Goal: Task Accomplishment & Management: Manage account settings

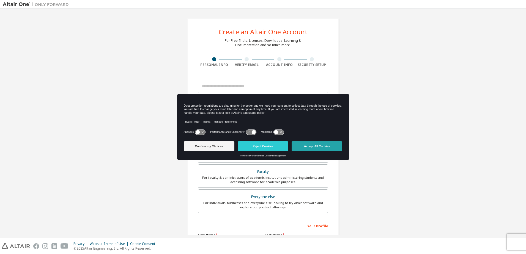
click at [324, 146] on button "Accept All Cookies" at bounding box center [317, 146] width 51 height 10
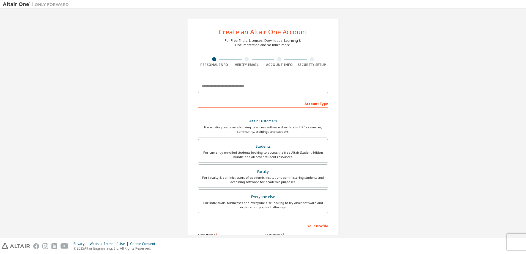
click at [267, 87] on input "email" at bounding box center [263, 86] width 130 height 13
type input "**********"
type input "*****"
type input "******"
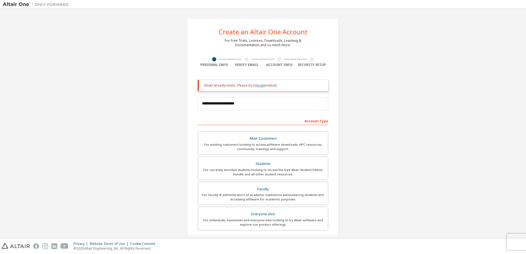
click at [259, 86] on link "login" at bounding box center [261, 85] width 8 height 5
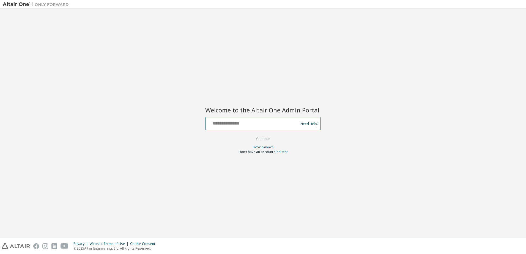
click at [270, 126] on input "text" at bounding box center [253, 123] width 90 height 8
type input "**********"
click at [270, 140] on button "Continue" at bounding box center [263, 139] width 26 height 8
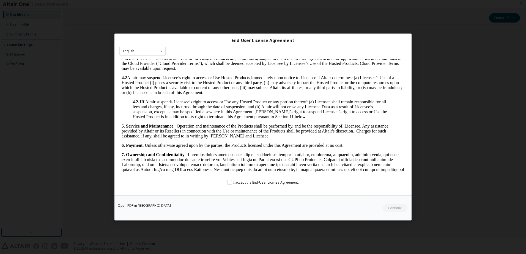
scroll to position [873, 0]
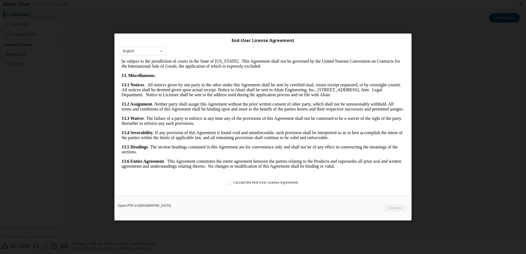
drag, startPoint x: 404, startPoint y: 68, endPoint x: 536, endPoint y: 243, distance: 219.2
click at [229, 185] on label "I accept the End-User License Agreement." at bounding box center [263, 182] width 72 height 5
click at [399, 206] on button "Continue" at bounding box center [395, 208] width 26 height 8
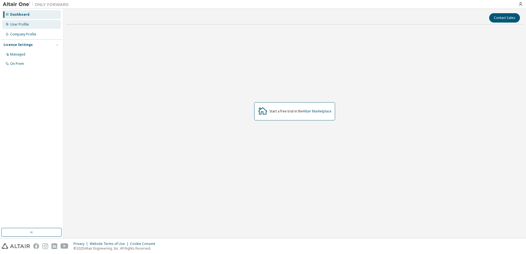
click at [23, 24] on div "User Profile" at bounding box center [19, 24] width 19 height 4
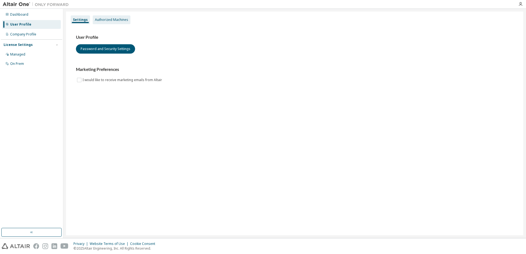
click at [112, 18] on div "Authorized Machines" at bounding box center [111, 20] width 33 height 4
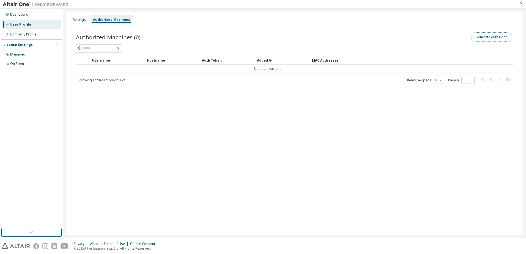
click at [501, 37] on button "Generate Auth Code" at bounding box center [491, 36] width 41 height 9
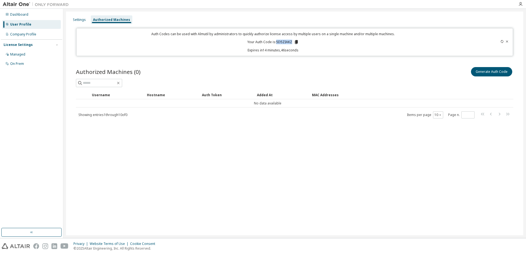
drag, startPoint x: 293, startPoint y: 41, endPoint x: 278, endPoint y: 42, distance: 15.5
click at [278, 42] on p "Your Auth Code is: 5D5ZIAKZ" at bounding box center [272, 42] width 51 height 5
copy p "5D5ZIAKZ"
click at [20, 66] on div "On Prem" at bounding box center [31, 63] width 59 height 9
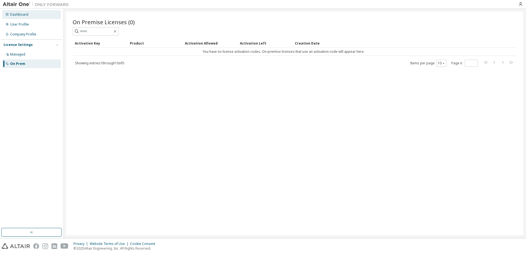
click at [24, 14] on div "Dashboard" at bounding box center [19, 14] width 18 height 4
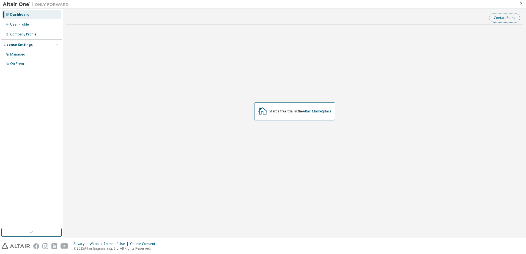
click at [496, 18] on button "Contact Sales" at bounding box center [504, 17] width 31 height 9
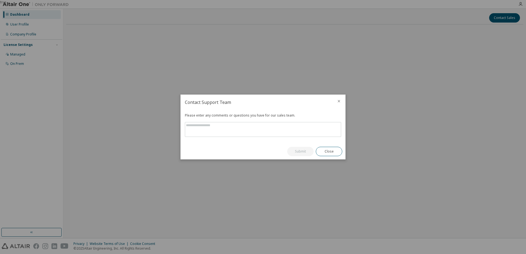
click at [337, 102] on icon "close" at bounding box center [339, 101] width 4 height 4
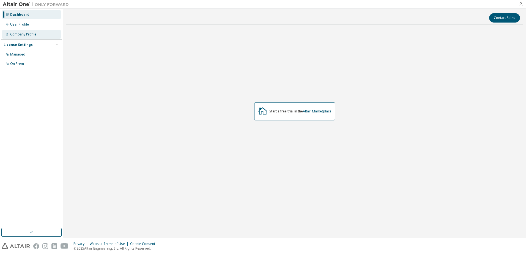
click at [36, 33] on div "Company Profile" at bounding box center [23, 34] width 26 height 4
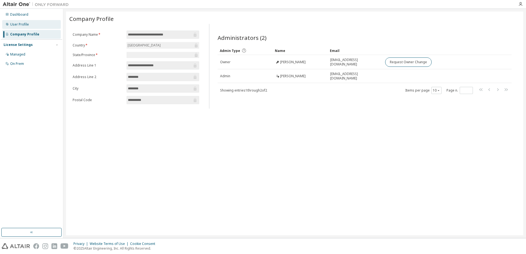
click at [23, 24] on div "User Profile" at bounding box center [19, 24] width 19 height 4
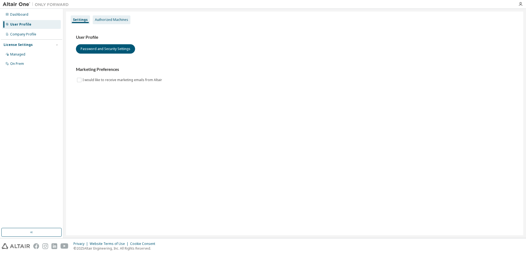
click at [115, 17] on div "Authorized Machines" at bounding box center [112, 19] width 38 height 9
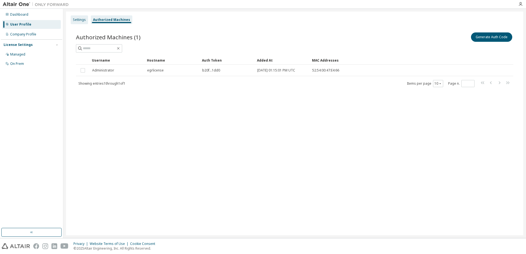
click at [81, 20] on div "Settings" at bounding box center [79, 20] width 13 height 4
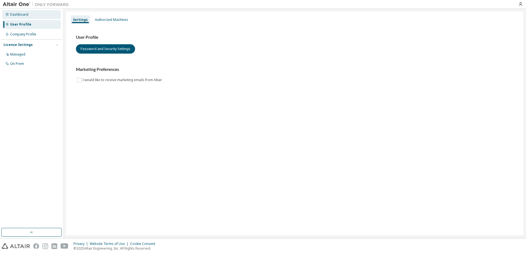
click at [23, 14] on div "Dashboard" at bounding box center [19, 14] width 18 height 4
